Goal: Task Accomplishment & Management: Use online tool/utility

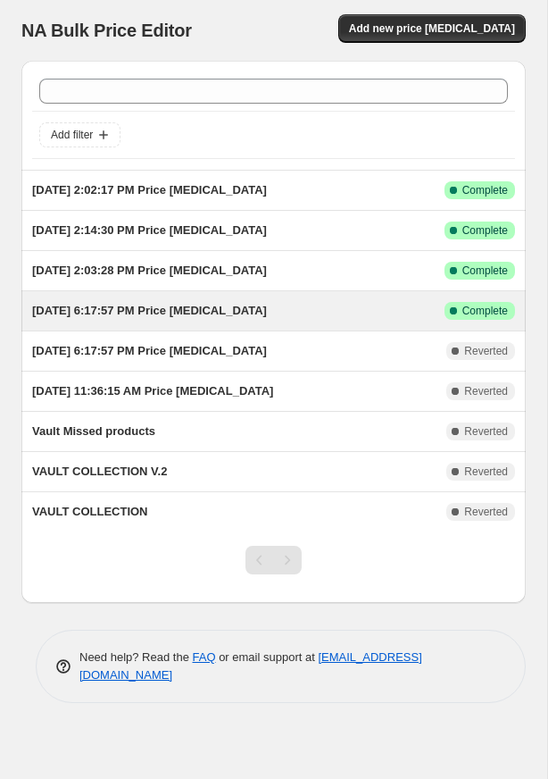
click at [367, 308] on div "[DATE] 6:17:57 PM Price [MEDICAL_DATA]" at bounding box center [238, 311] width 413 height 18
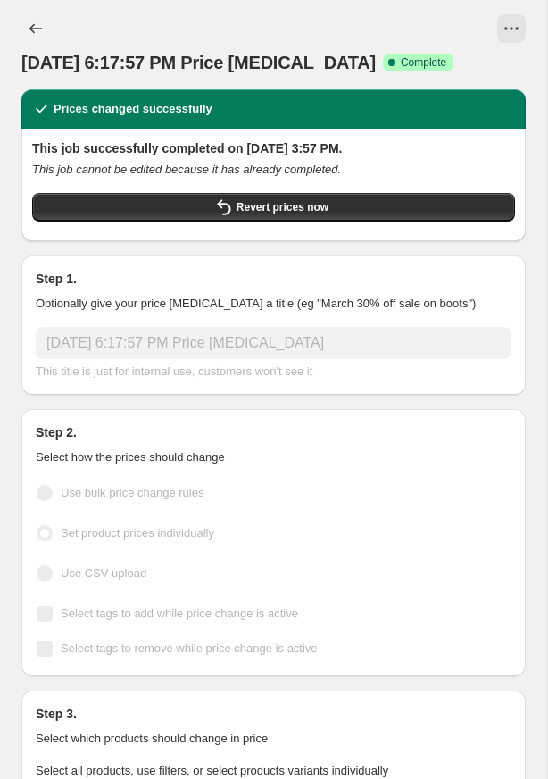
scroll to position [7, 0]
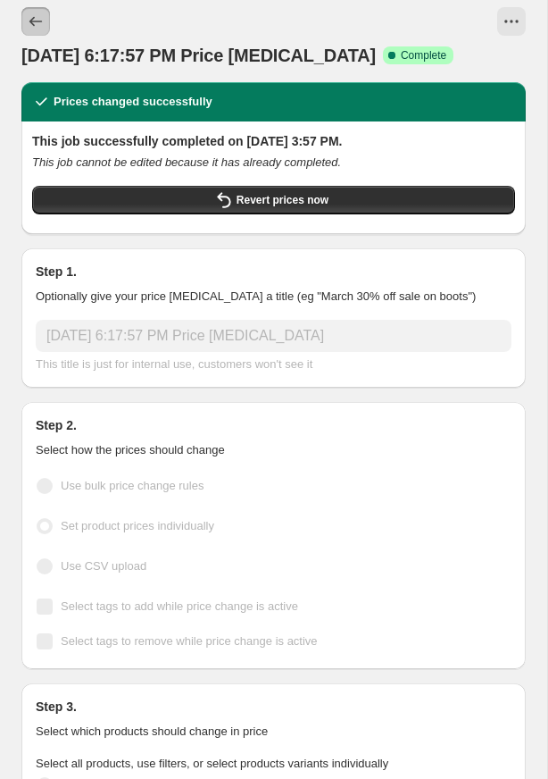
click at [45, 21] on button "Price change jobs" at bounding box center [35, 21] width 29 height 29
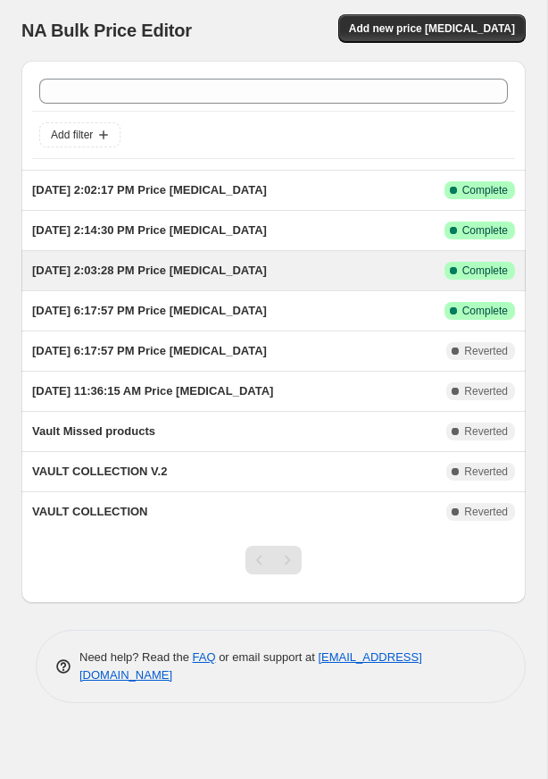
click at [271, 284] on div "[DATE] 2:03:28 PM Price [MEDICAL_DATA] This job ran on [DATE]. Success Complete…" at bounding box center [273, 270] width 504 height 39
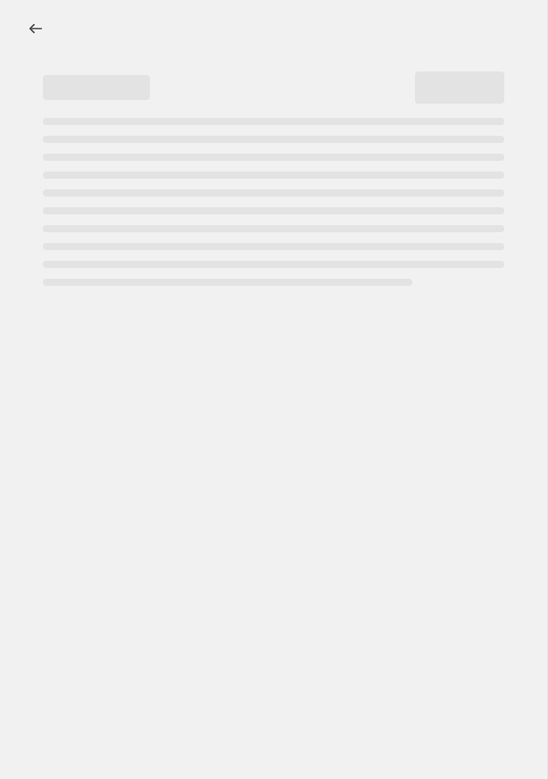
select select "collection"
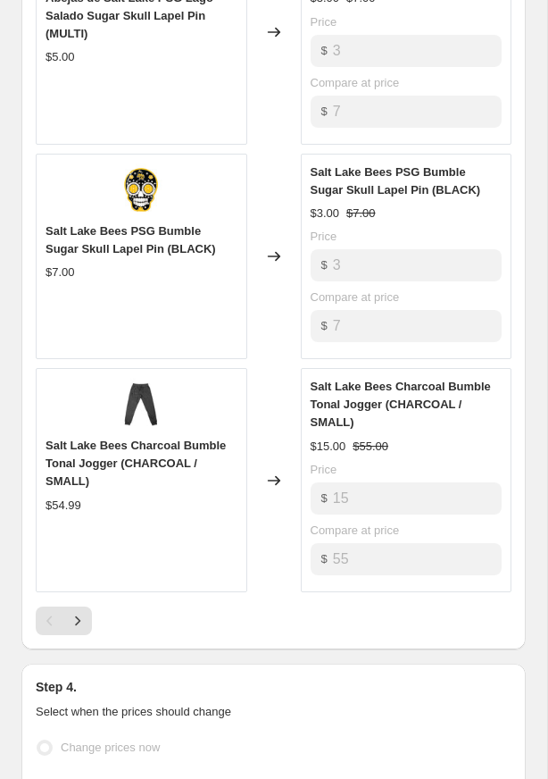
scroll to position [1918, 0]
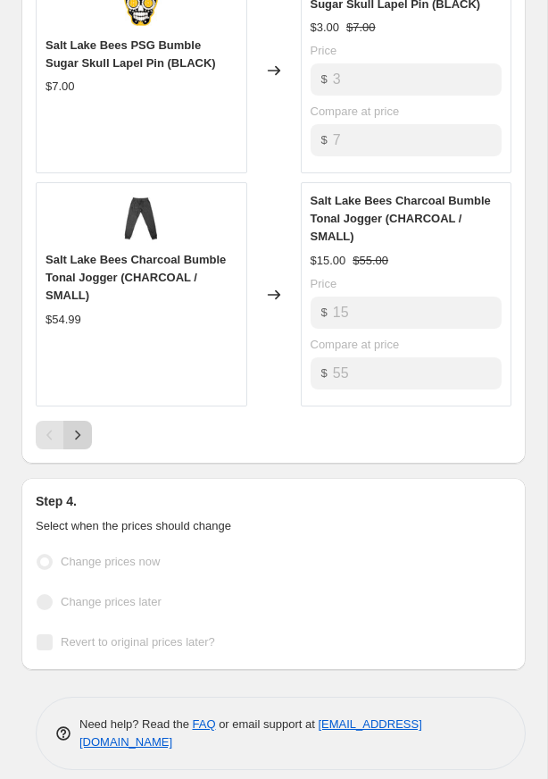
click at [76, 426] on icon "Next" at bounding box center [78, 435] width 18 height 18
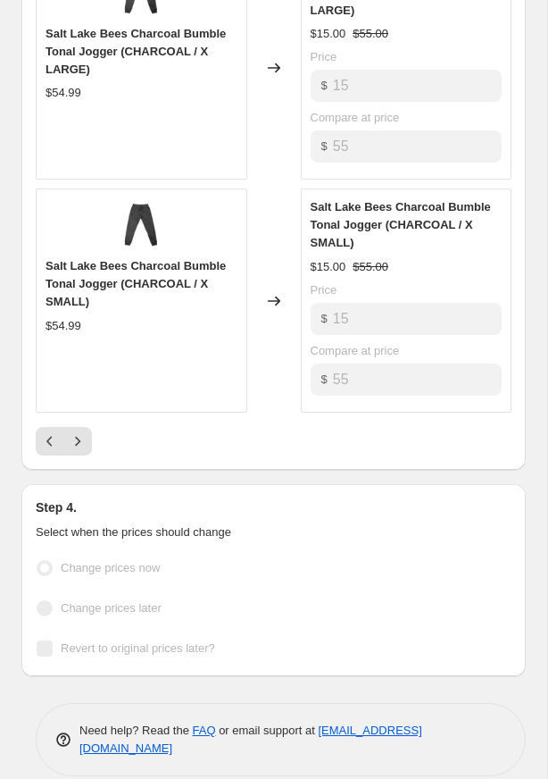
scroll to position [1971, 0]
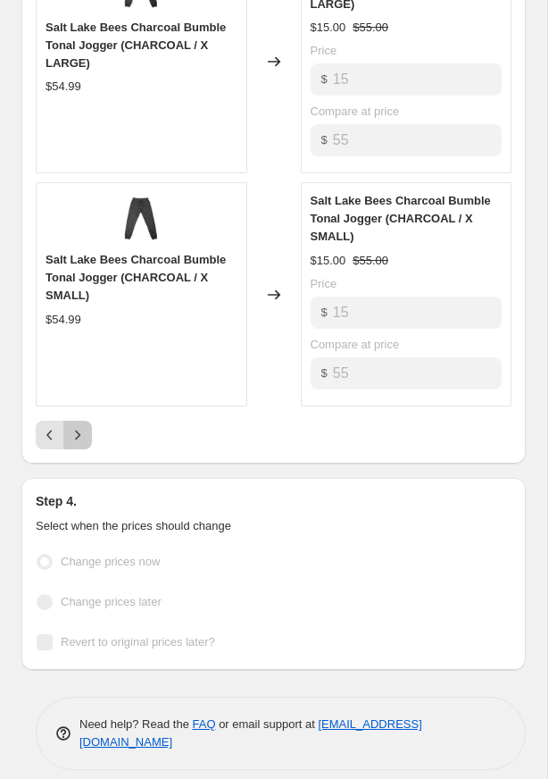
click at [80, 421] on button "Next" at bounding box center [77, 435] width 29 height 29
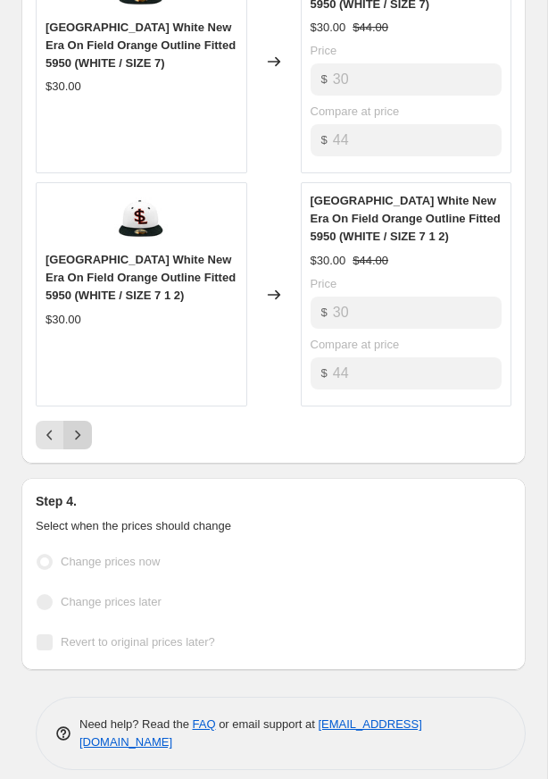
click at [78, 426] on icon "Next" at bounding box center [78, 435] width 18 height 18
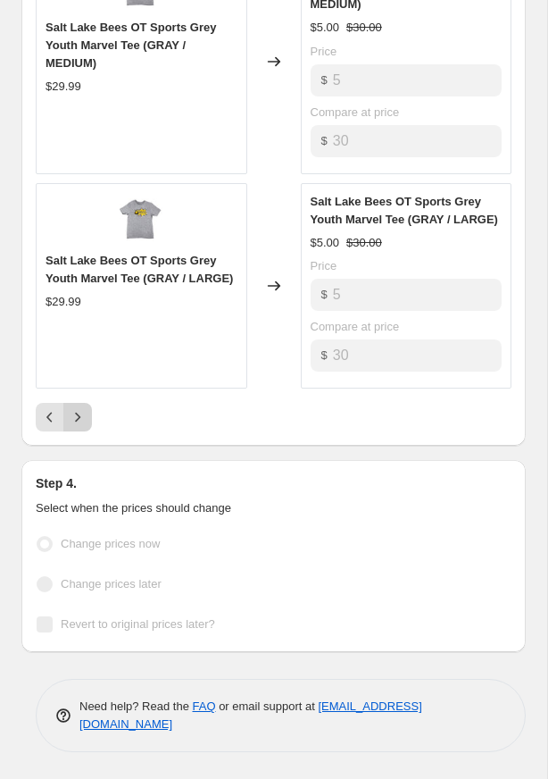
scroll to position [1721, 0]
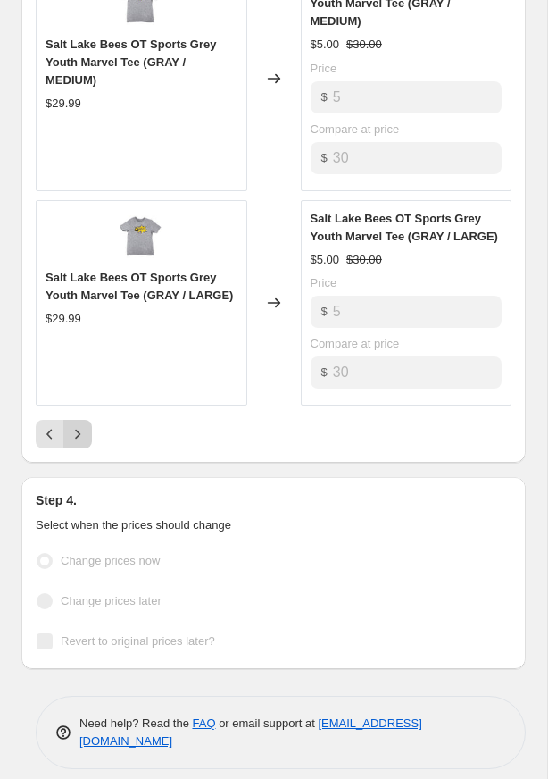
click at [78, 425] on icon "Next" at bounding box center [78, 434] width 18 height 18
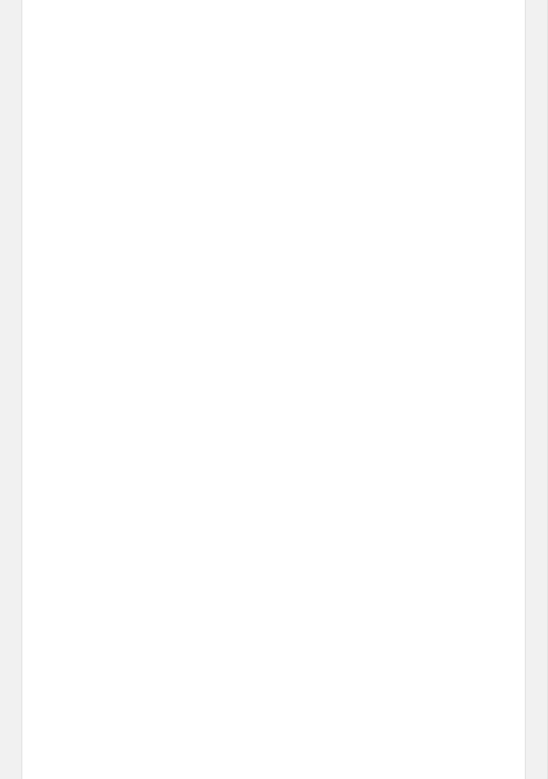
scroll to position [1489, 0]
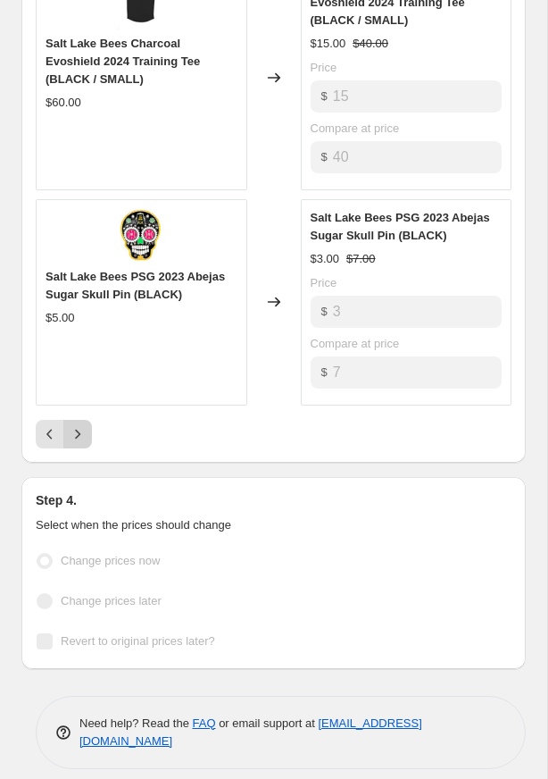
click at [78, 423] on div "Pagination" at bounding box center [77, 434] width 29 height 29
click at [50, 425] on icon "Previous" at bounding box center [50, 434] width 18 height 18
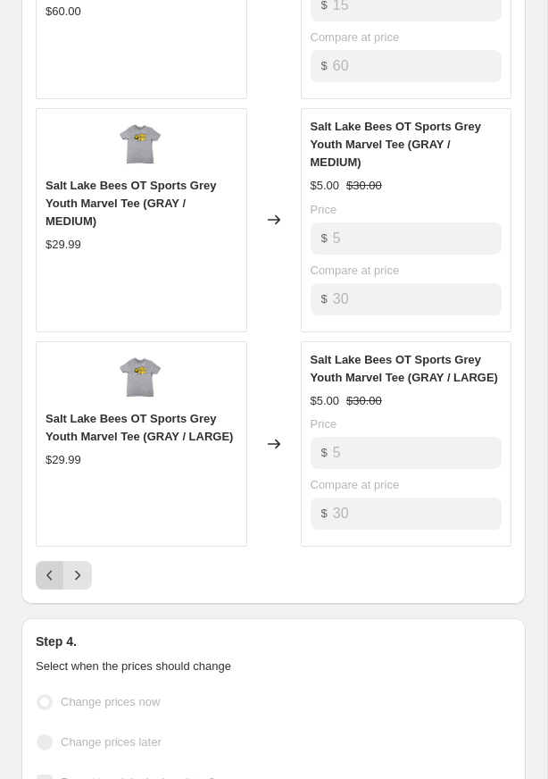
scroll to position [1721, 0]
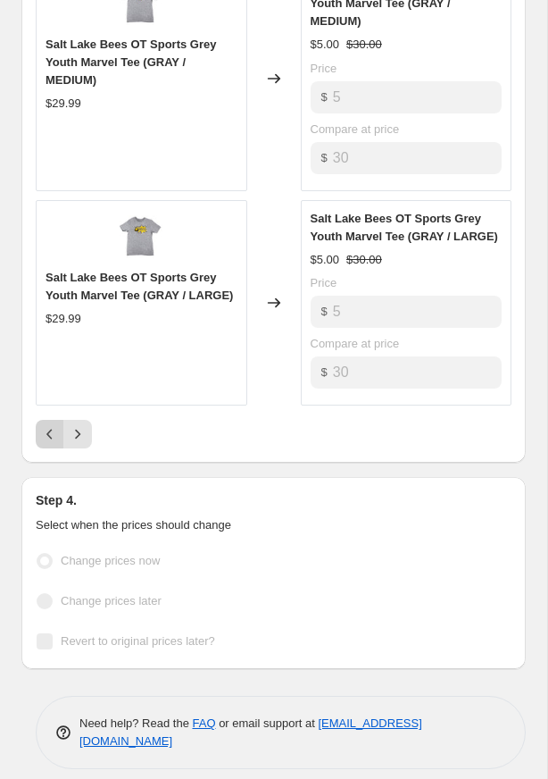
click at [48, 429] on icon "Previous" at bounding box center [48, 434] width 5 height 10
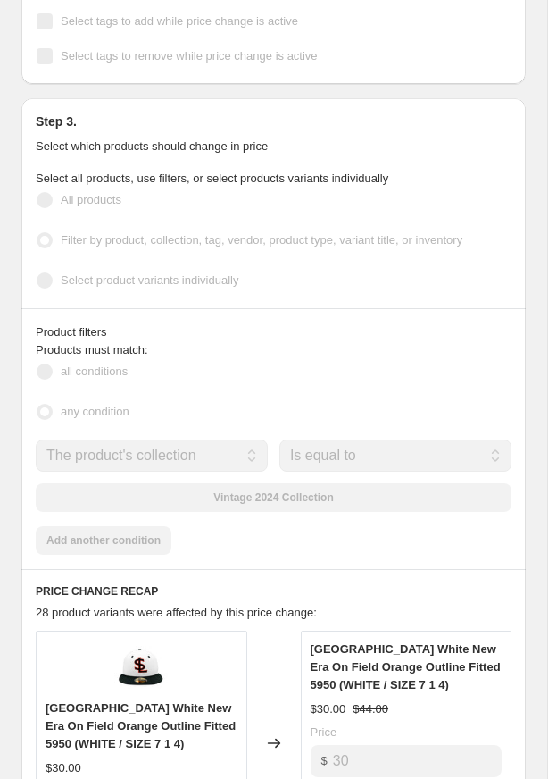
scroll to position [0, 0]
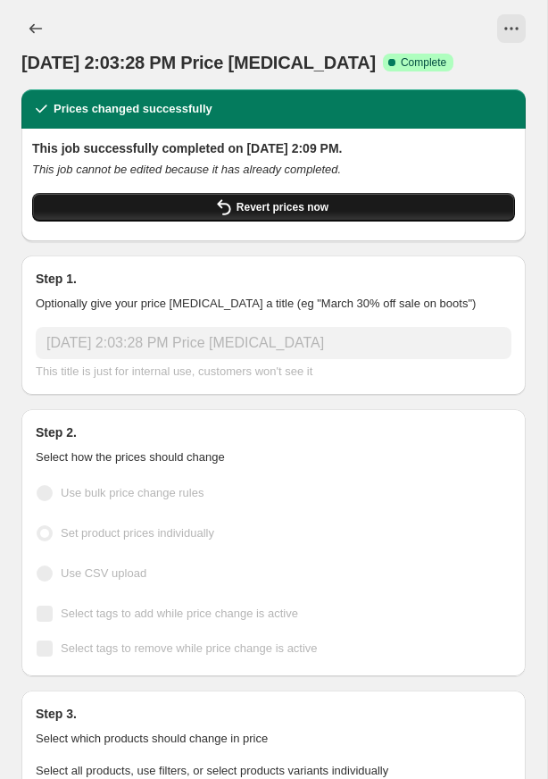
click at [123, 202] on button "Revert prices now" at bounding box center [273, 207] width 483 height 29
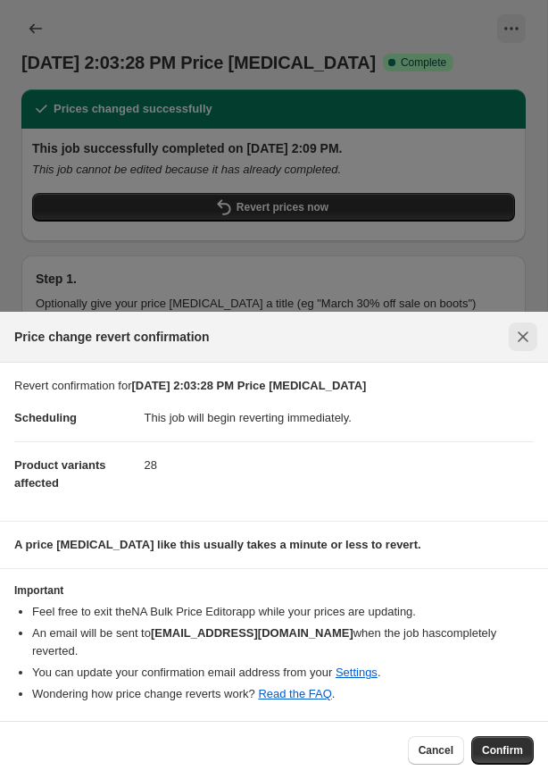
click at [531, 346] on icon "Close" at bounding box center [523, 337] width 18 height 18
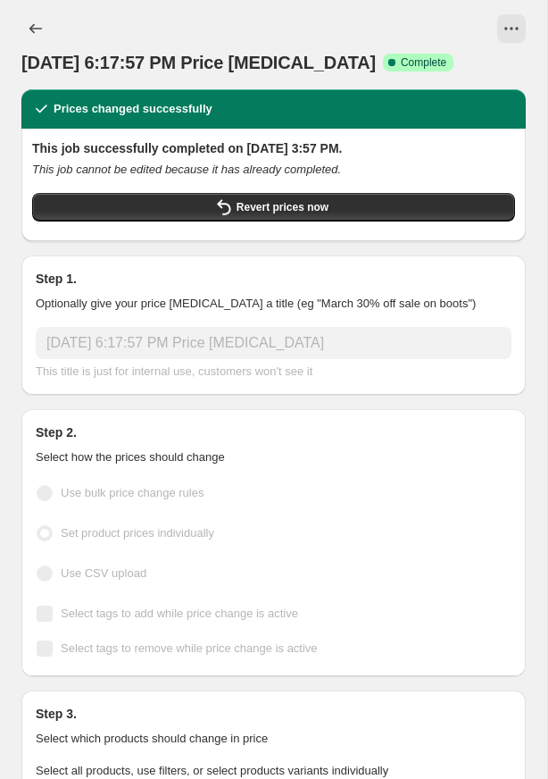
scroll to position [1384, 0]
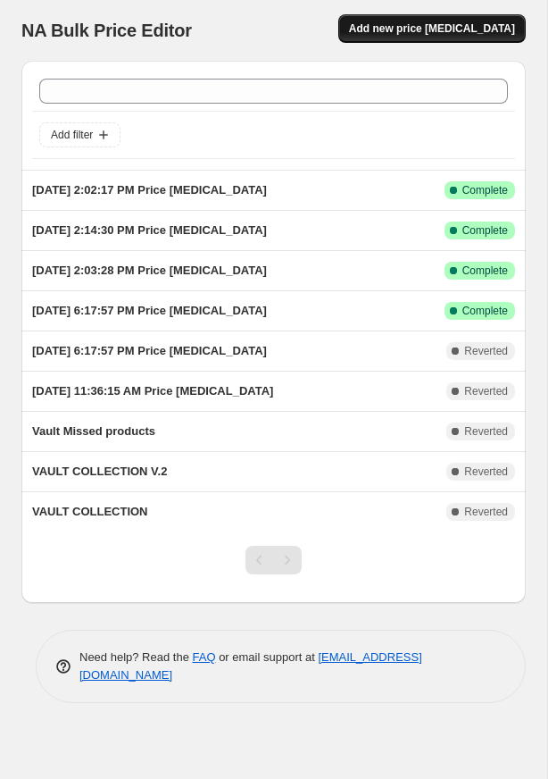
click at [438, 21] on button "Add new price [MEDICAL_DATA]" at bounding box center [432, 28] width 188 height 29
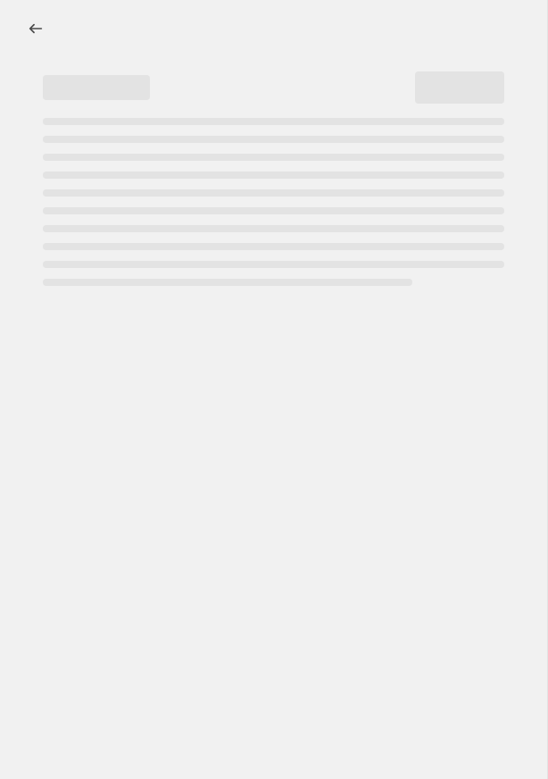
select select "percentage"
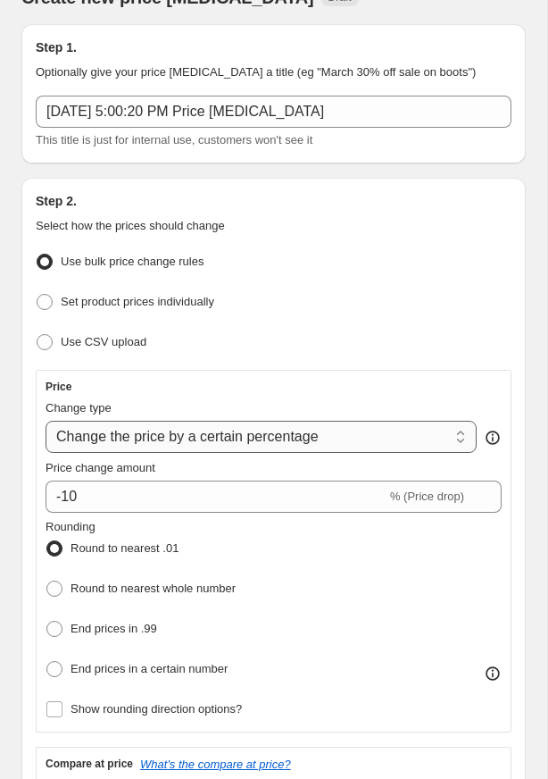
scroll to position [61, 0]
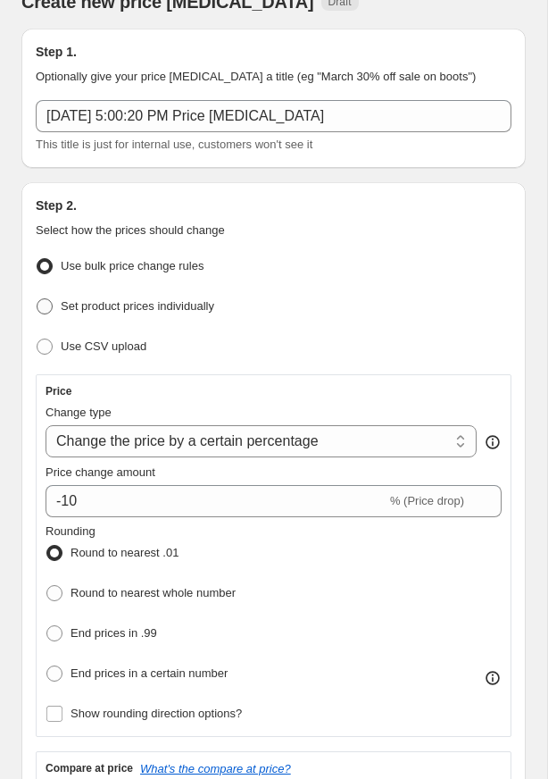
click at [115, 308] on span "Set product prices individually" at bounding box center [138, 305] width 154 height 13
click at [38, 299] on input "Set product prices individually" at bounding box center [37, 298] width 1 height 1
radio input "true"
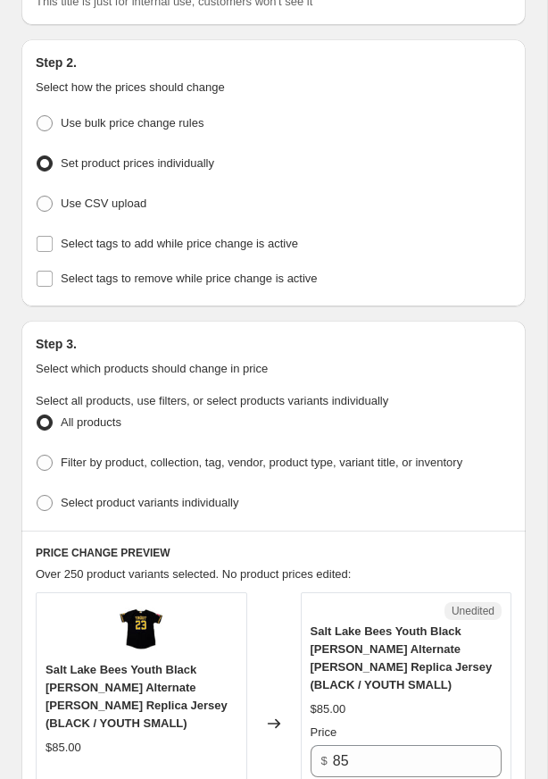
scroll to position [226, 0]
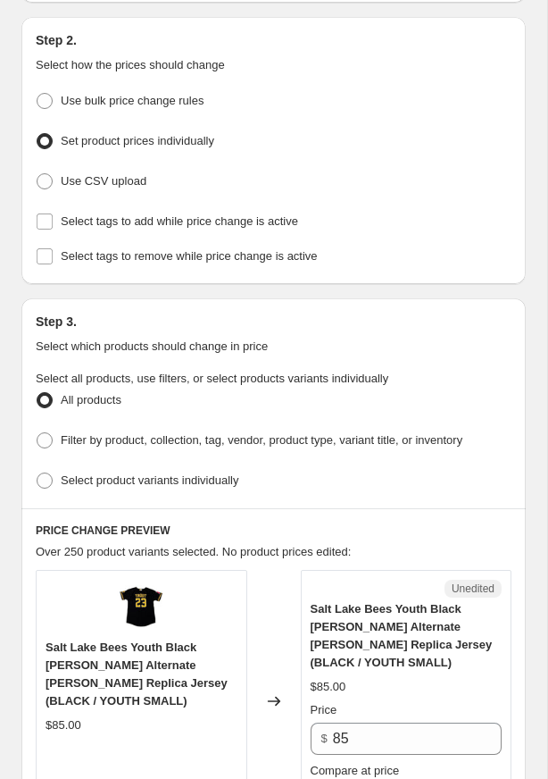
click at [240, 446] on ul "All products Filter by product, collection, tag, vendor, product type, variant …" at bounding box center [274, 441] width 476 height 106
click at [215, 444] on label "Filter by product, collection, tag, vendor, product type, variant title, or inv…" at bounding box center [249, 440] width 427 height 25
click at [38, 433] on input "Filter by product, collection, tag, vendor, product type, variant title, or inv…" at bounding box center [37, 432] width 1 height 1
radio input "true"
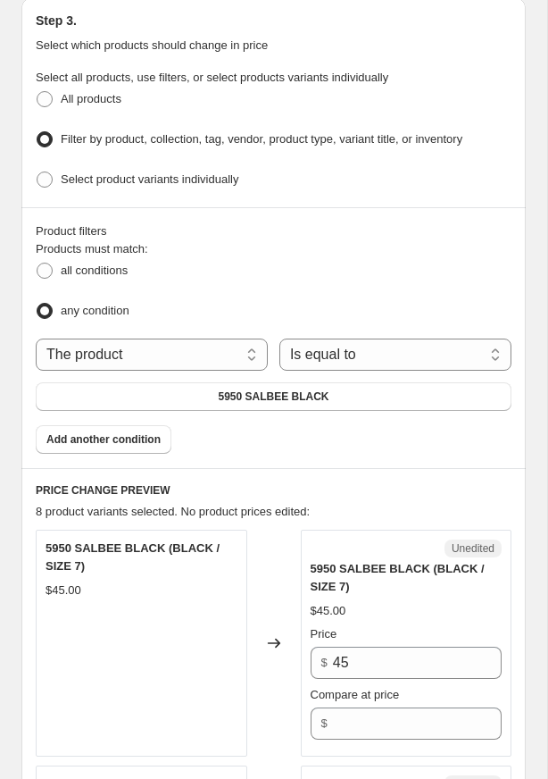
scroll to position [525, 0]
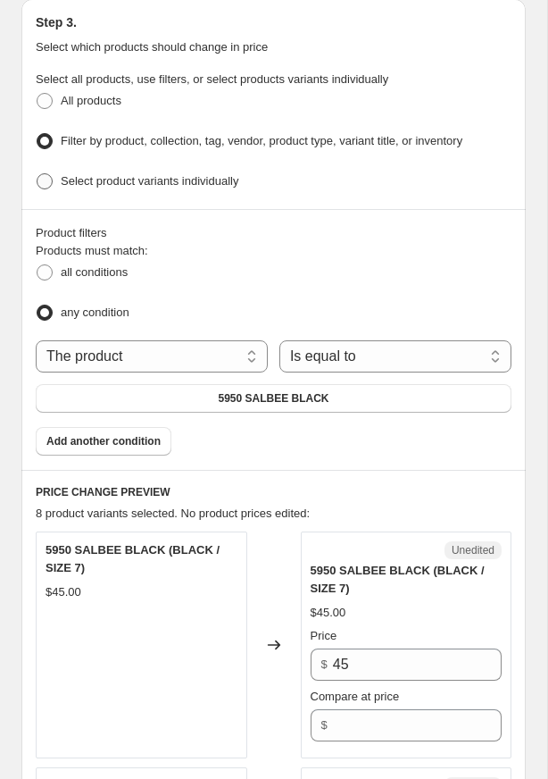
click at [138, 174] on span "Select product variants individually" at bounding box center [150, 180] width 178 height 13
click at [38, 173] on input "Select product variants individually" at bounding box center [37, 173] width 1 height 1
radio input "true"
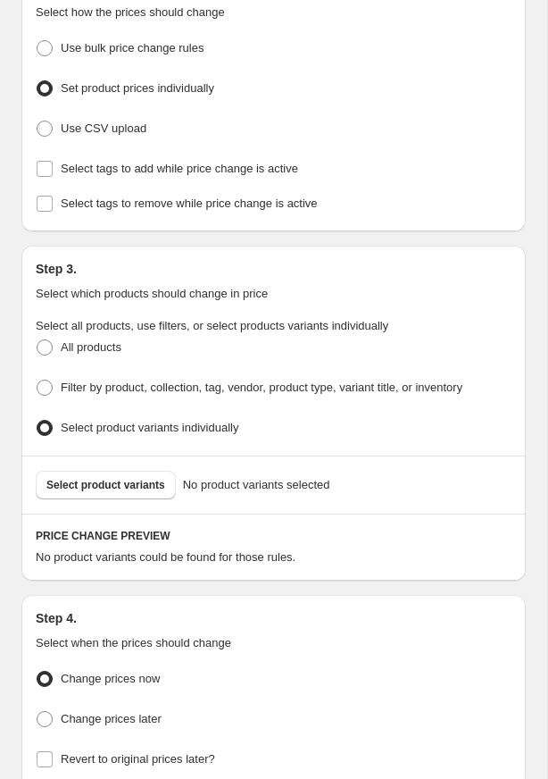
scroll to position [284, 0]
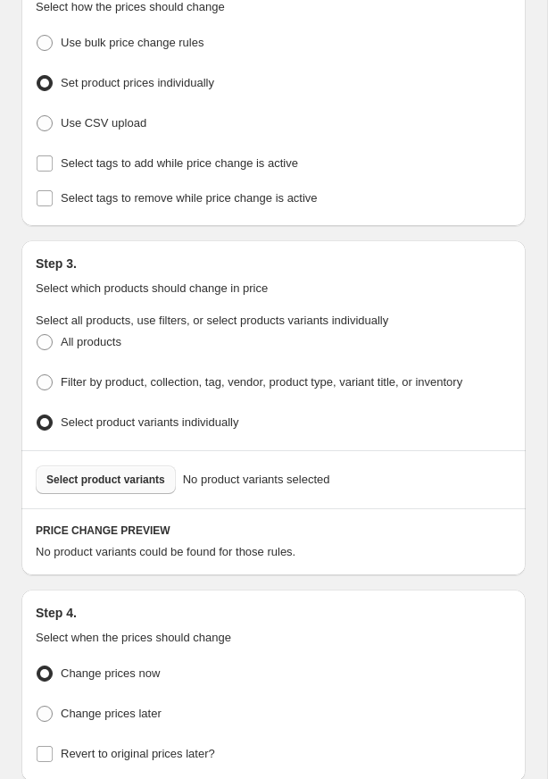
click at [104, 472] on span "Select product variants" at bounding box center [105, 479] width 119 height 14
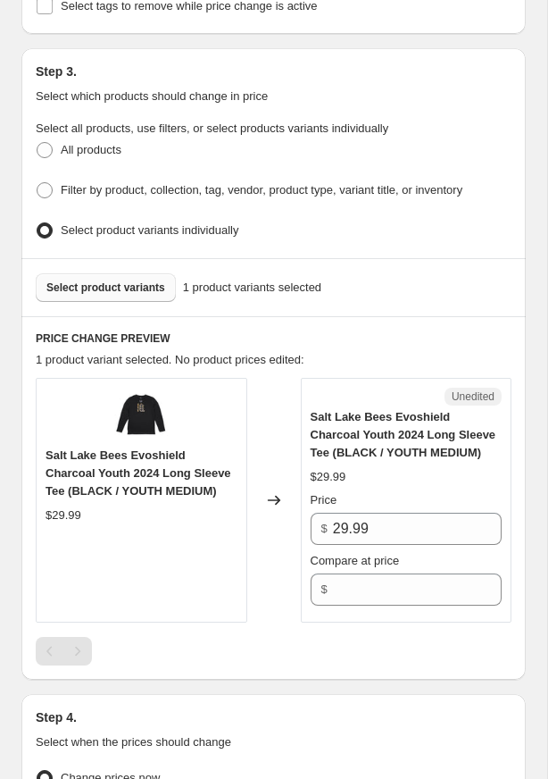
scroll to position [478, 0]
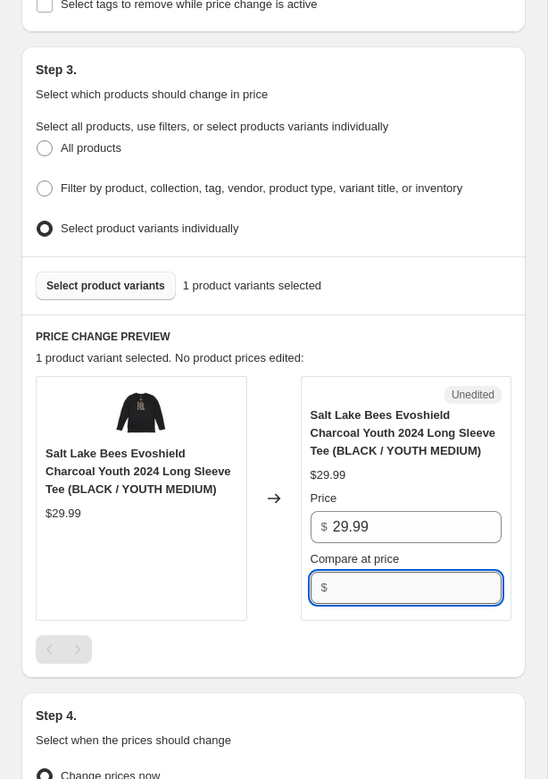
click at [386, 571] on input "Compare at price" at bounding box center [417, 587] width 169 height 32
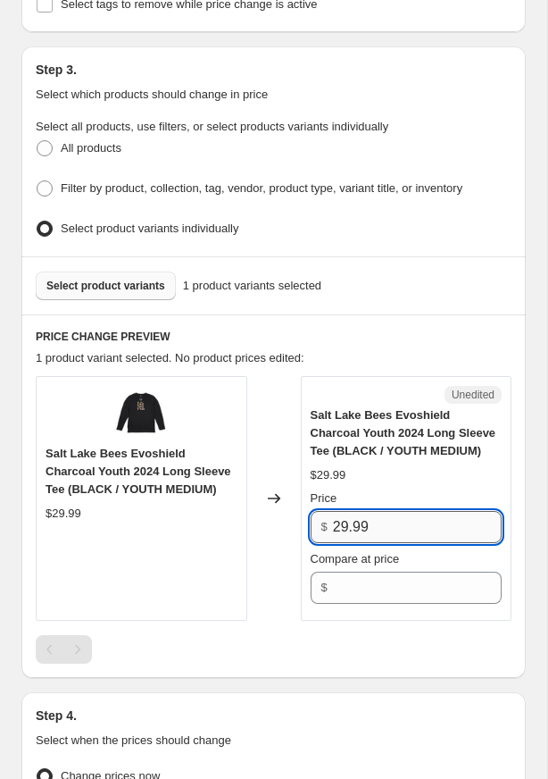
click at [379, 531] on input "29.99" at bounding box center [417, 527] width 169 height 32
type input "10"
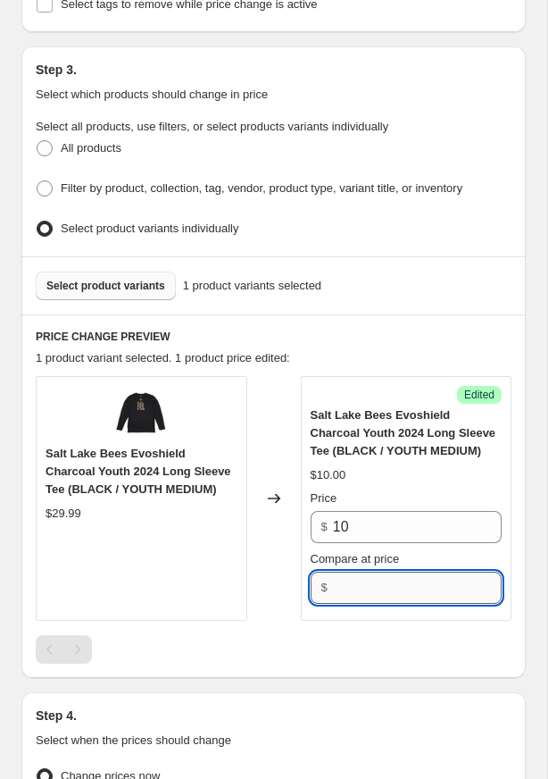
click at [363, 575] on input "Compare at price" at bounding box center [417, 587] width 169 height 32
type input "30"
click at [240, 635] on div at bounding box center [274, 649] width 476 height 29
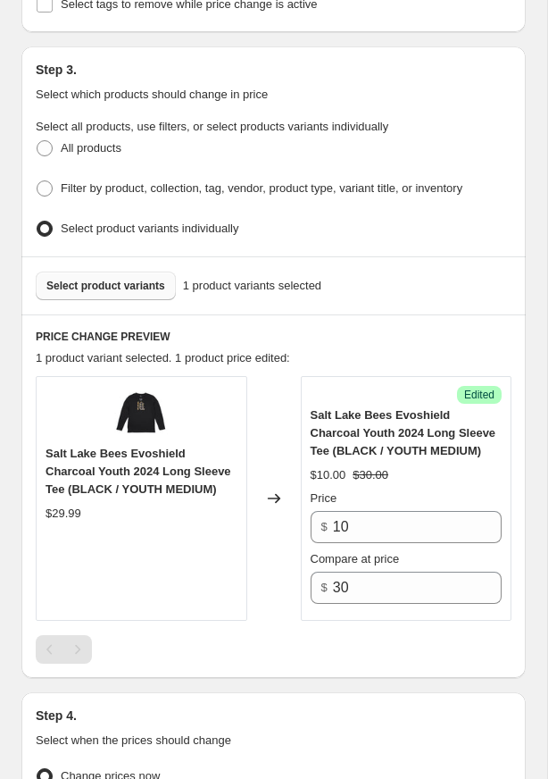
scroll to position [740, 0]
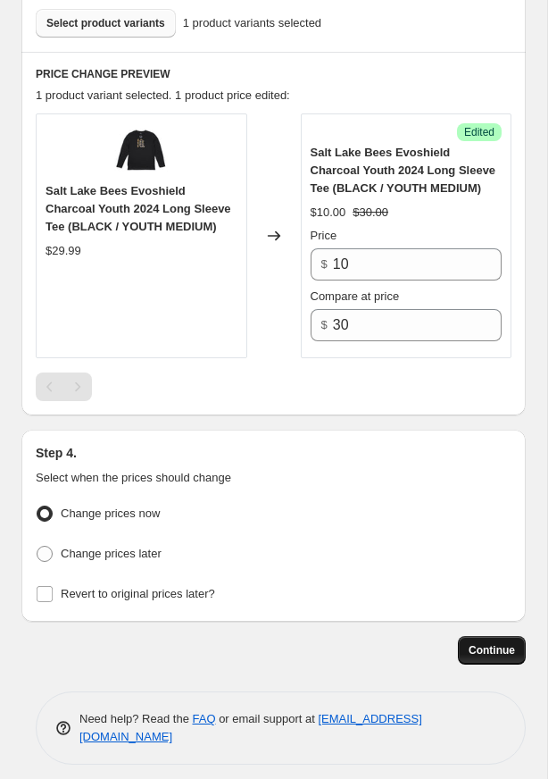
click at [469, 643] on span "Continue" at bounding box center [492, 650] width 46 height 14
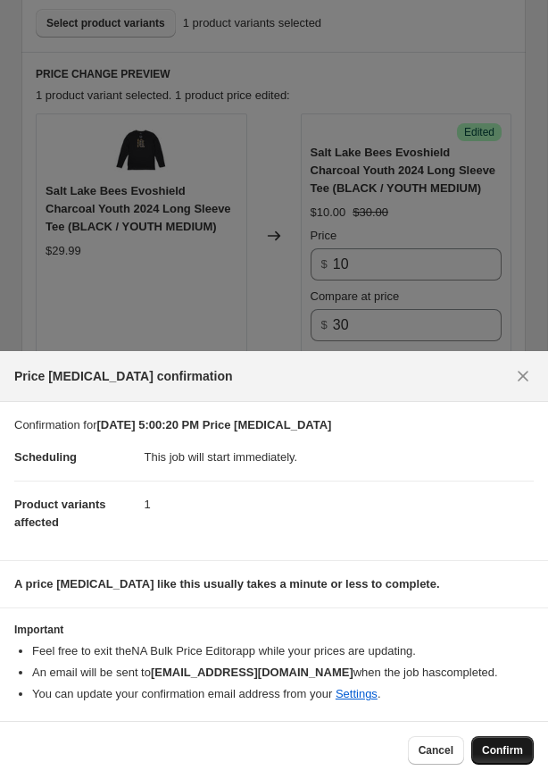
click at [514, 757] on button "Confirm" at bounding box center [502, 750] width 63 height 29
